Goal: Task Accomplishment & Management: Use online tool/utility

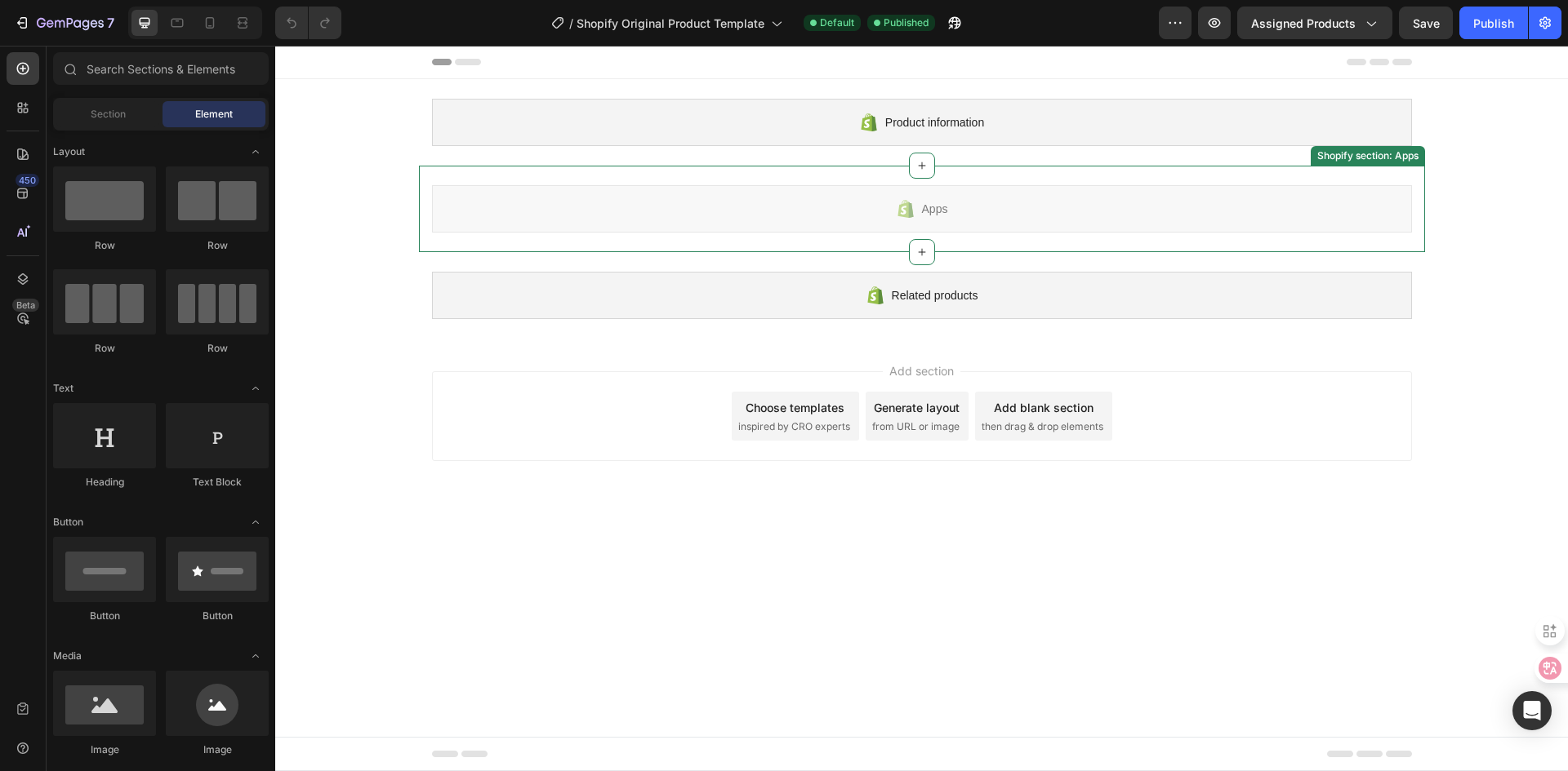
click at [954, 237] on div "Apps Shopify section: Apps" at bounding box center [921, 208] width 1006 height 86
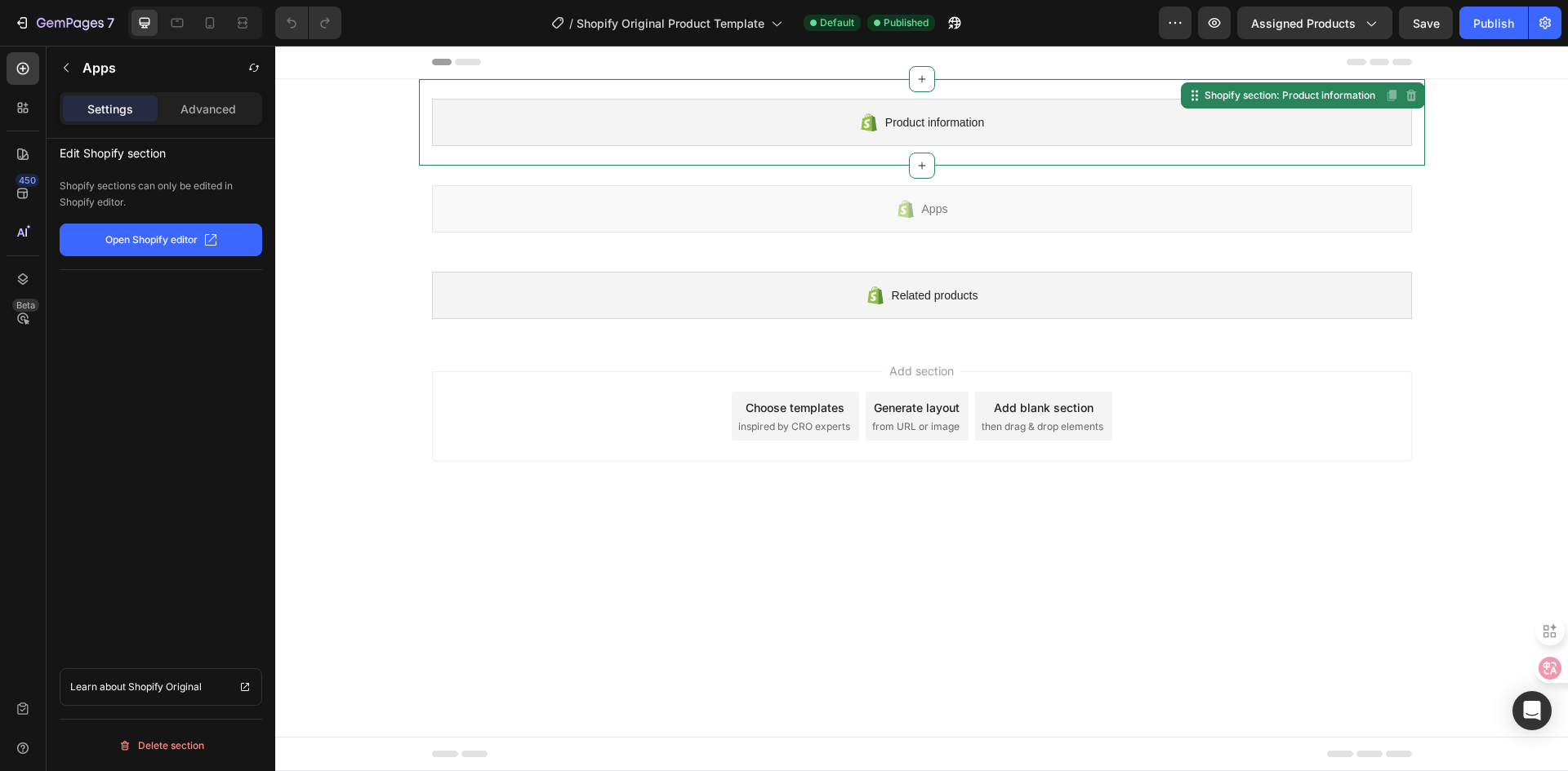
click at [704, 117] on div "Product information" at bounding box center [921, 122] width 980 height 47
click at [688, 103] on div "Product information" at bounding box center [921, 122] width 980 height 47
click at [184, 112] on p "Advanced" at bounding box center [208, 109] width 56 height 17
click at [126, 117] on p "Settings" at bounding box center [110, 109] width 46 height 17
click at [18, 103] on icon at bounding box center [20, 105] width 5 height 5
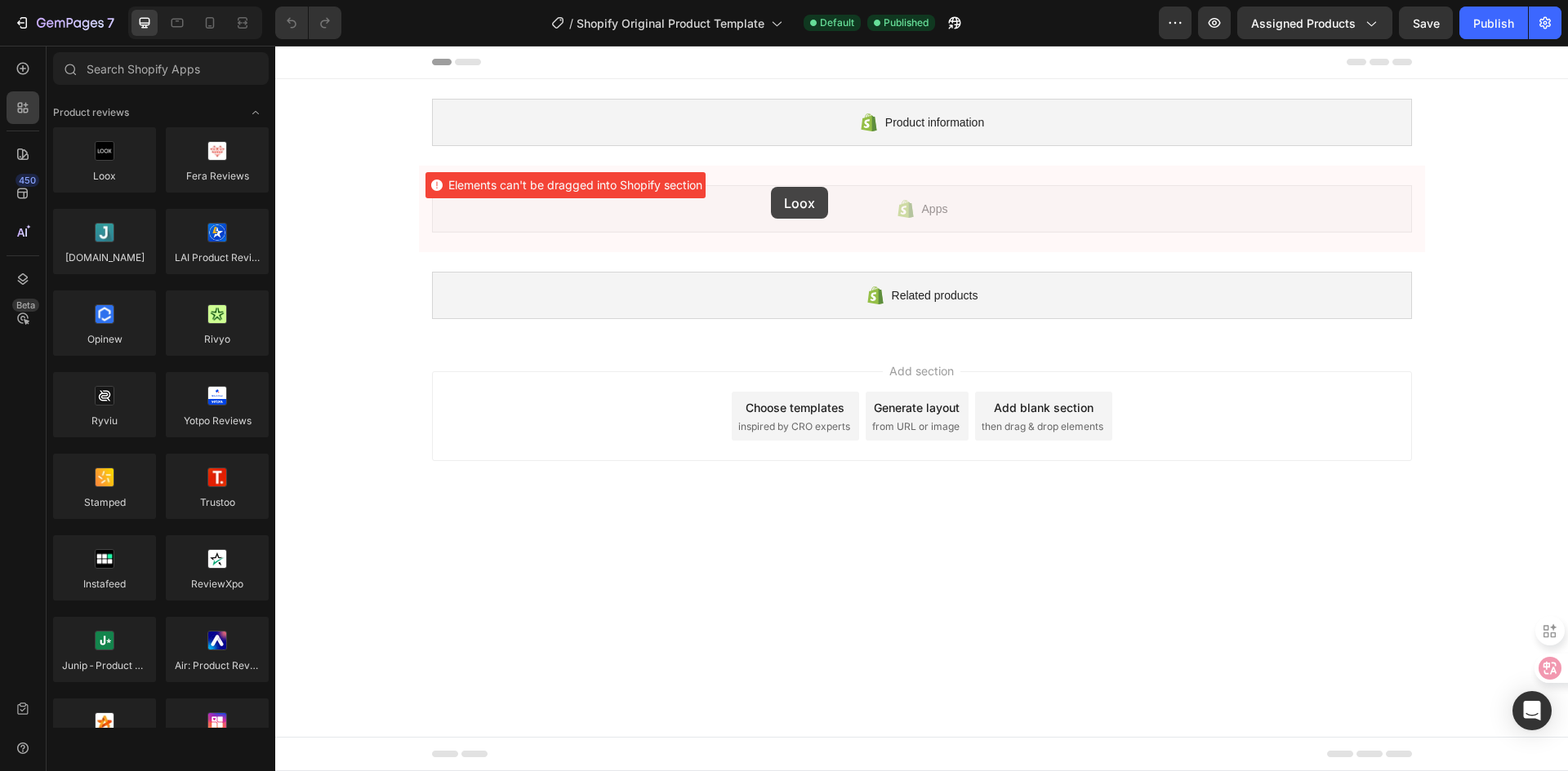
drag, startPoint x: 362, startPoint y: 203, endPoint x: 771, endPoint y: 187, distance: 409.3
drag, startPoint x: 384, startPoint y: 210, endPoint x: 798, endPoint y: 232, distance: 414.6
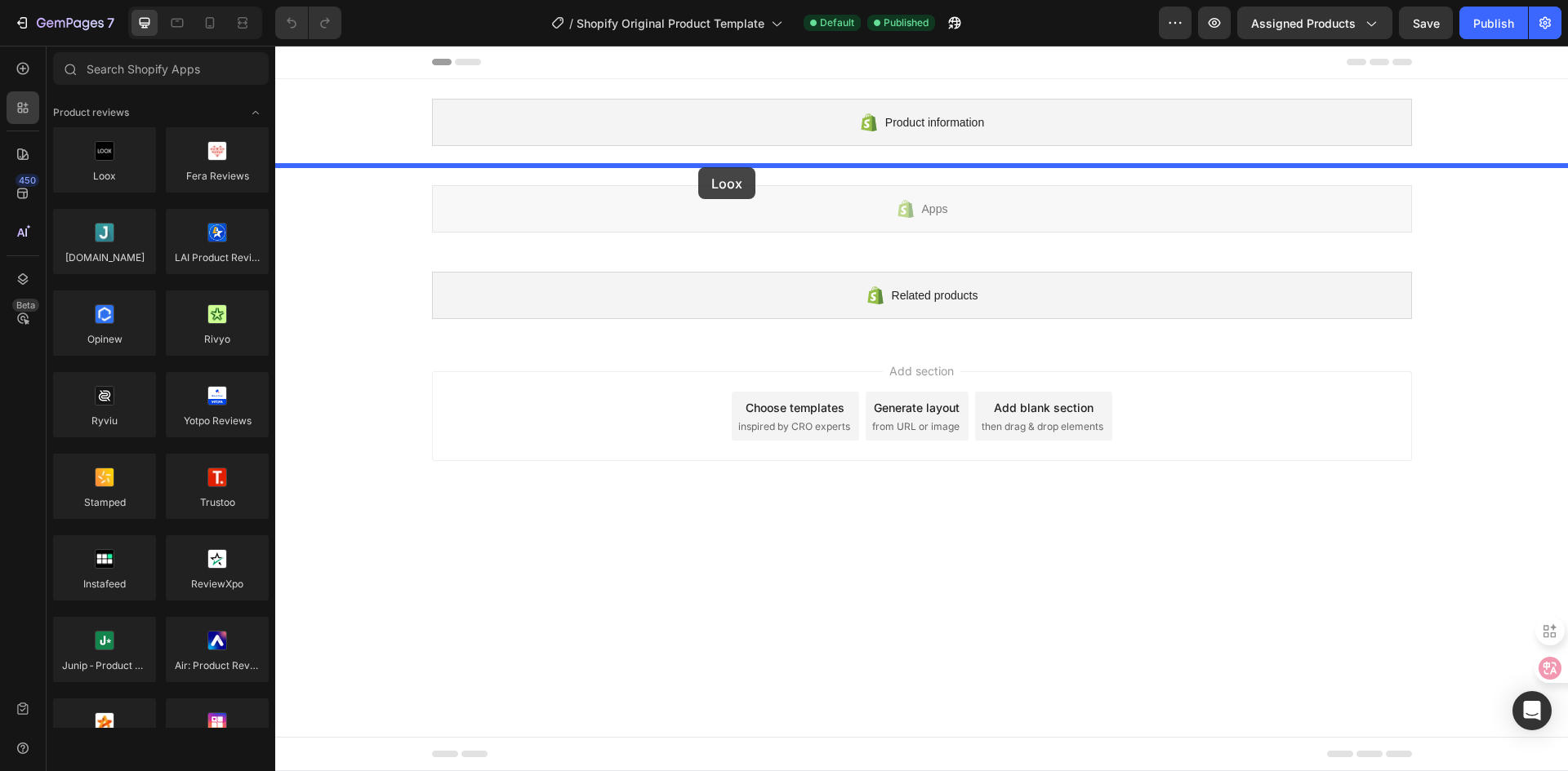
drag, startPoint x: 365, startPoint y: 194, endPoint x: 698, endPoint y: 169, distance: 333.9
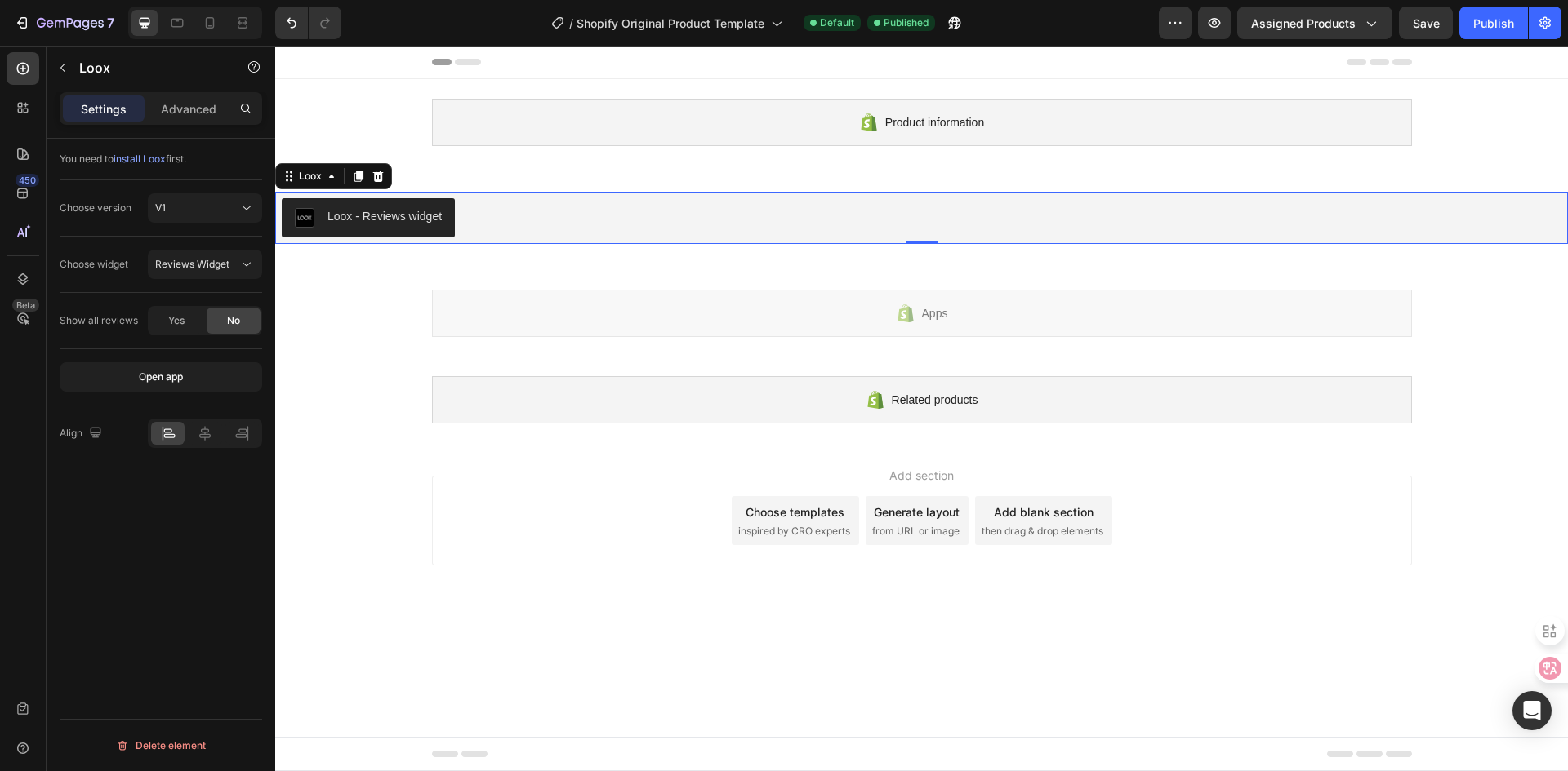
click at [837, 204] on div "Loox - Reviews widget" at bounding box center [921, 218] width 1280 height 39
